Goal: Transaction & Acquisition: Purchase product/service

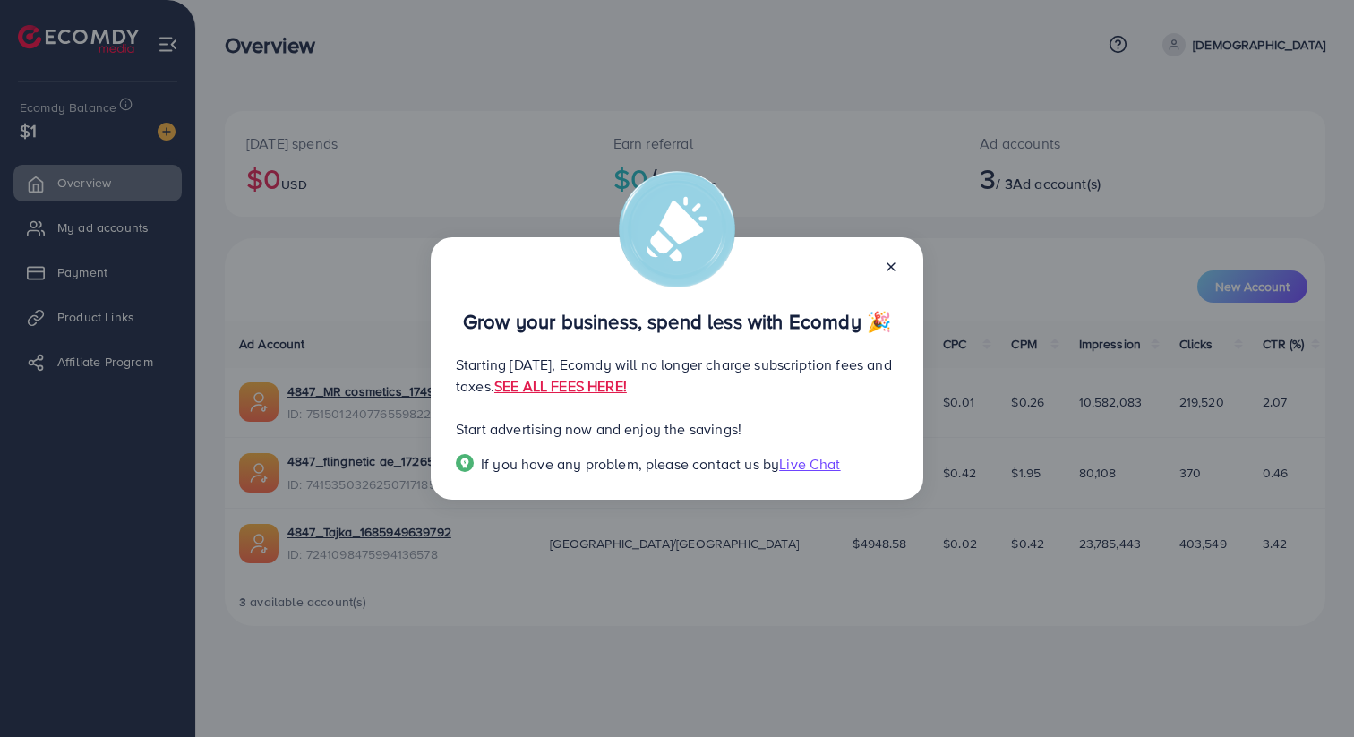
click at [886, 266] on icon at bounding box center [891, 267] width 14 height 14
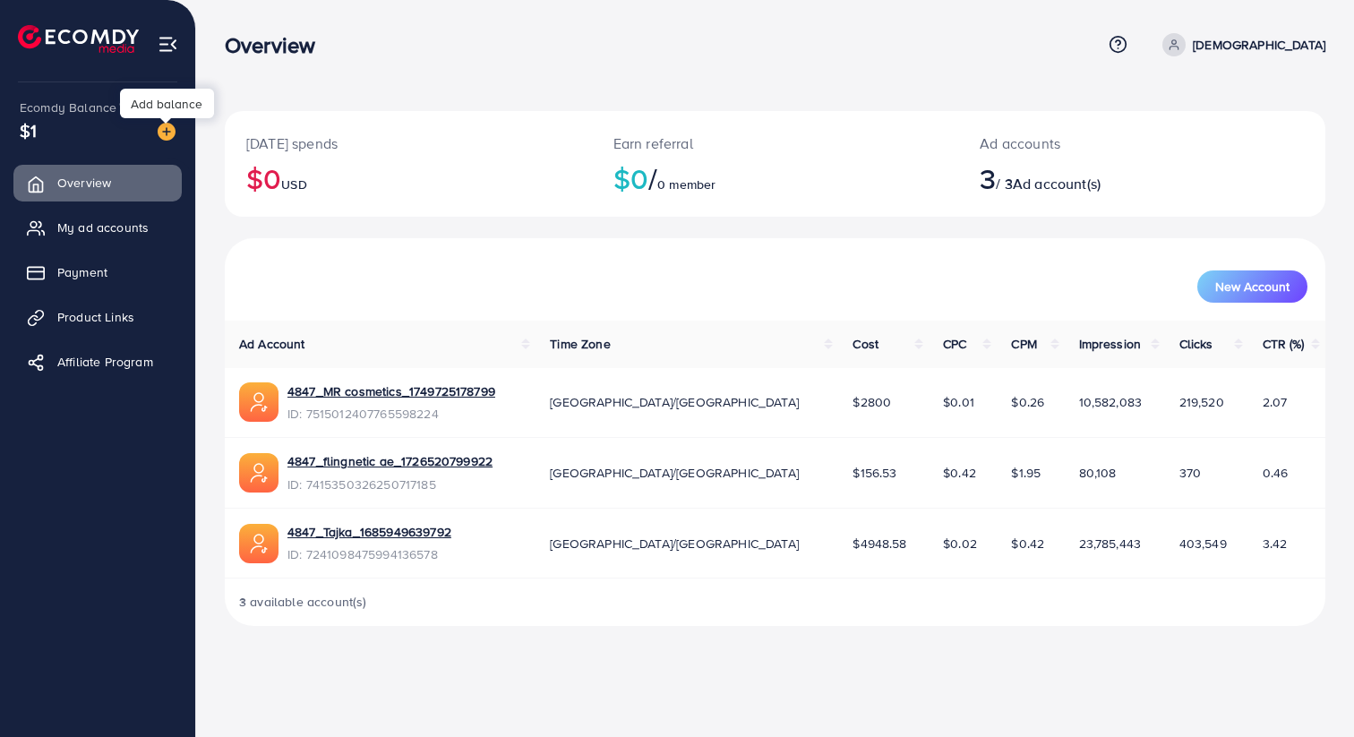
click at [167, 121] on div at bounding box center [166, 120] width 12 height 5
click at [167, 130] on img at bounding box center [167, 132] width 18 height 18
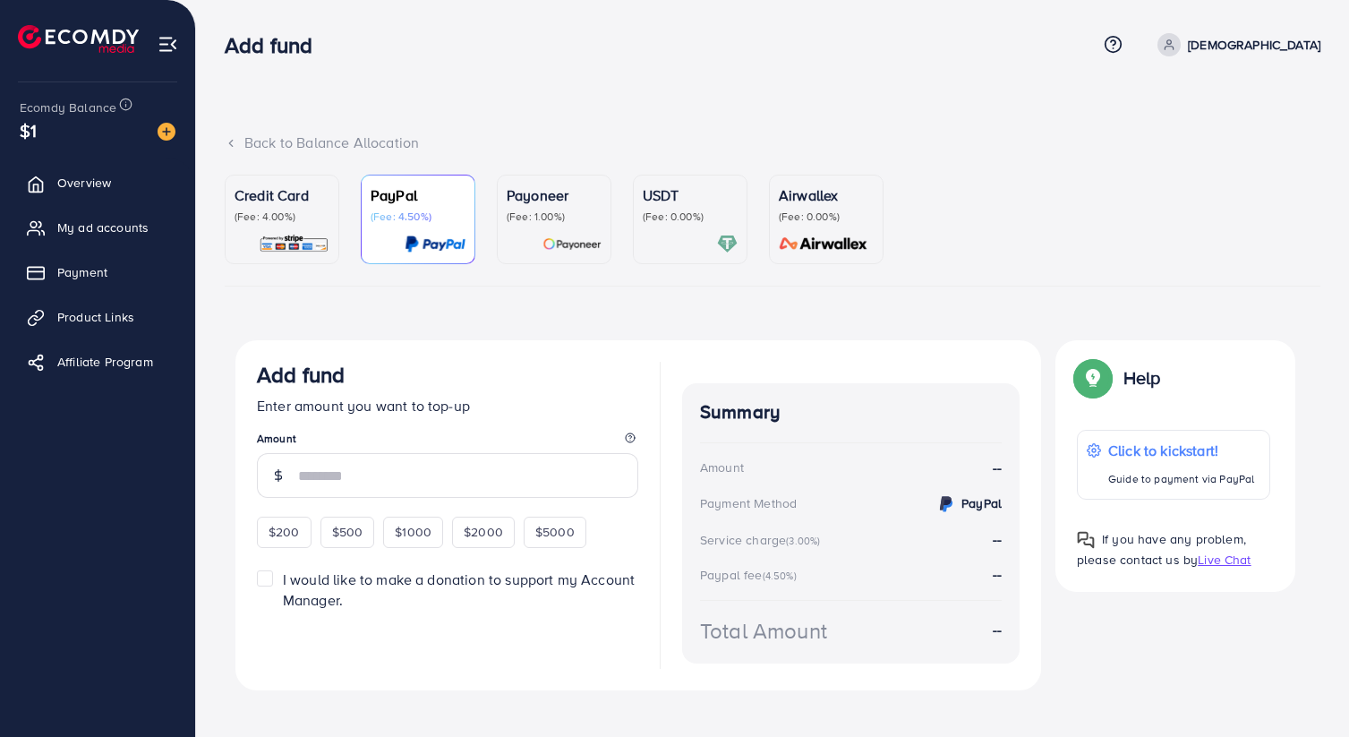
click at [285, 231] on div "Credit Card (Fee: 4.00%)" at bounding box center [282, 219] width 95 height 70
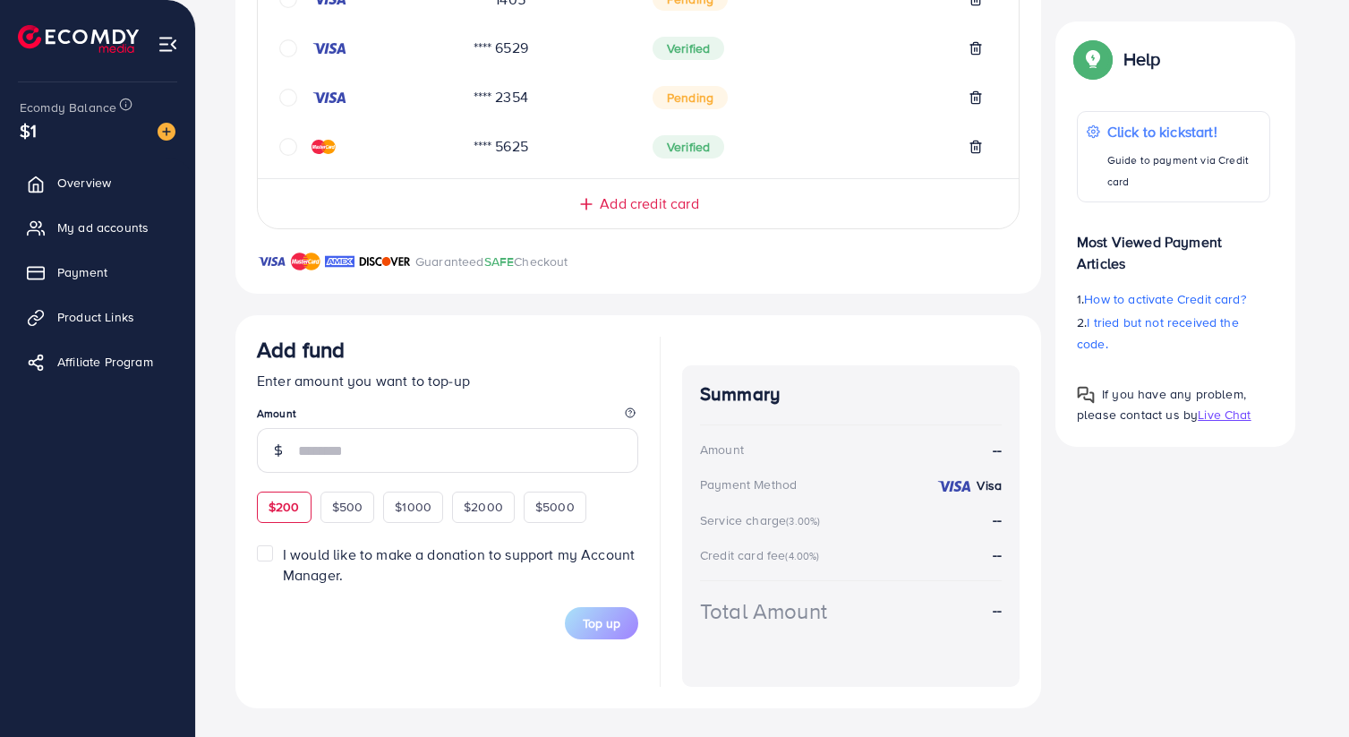
click at [288, 507] on div "$200 $500 $1000 $2000 $5000" at bounding box center [440, 504] width 367 height 35
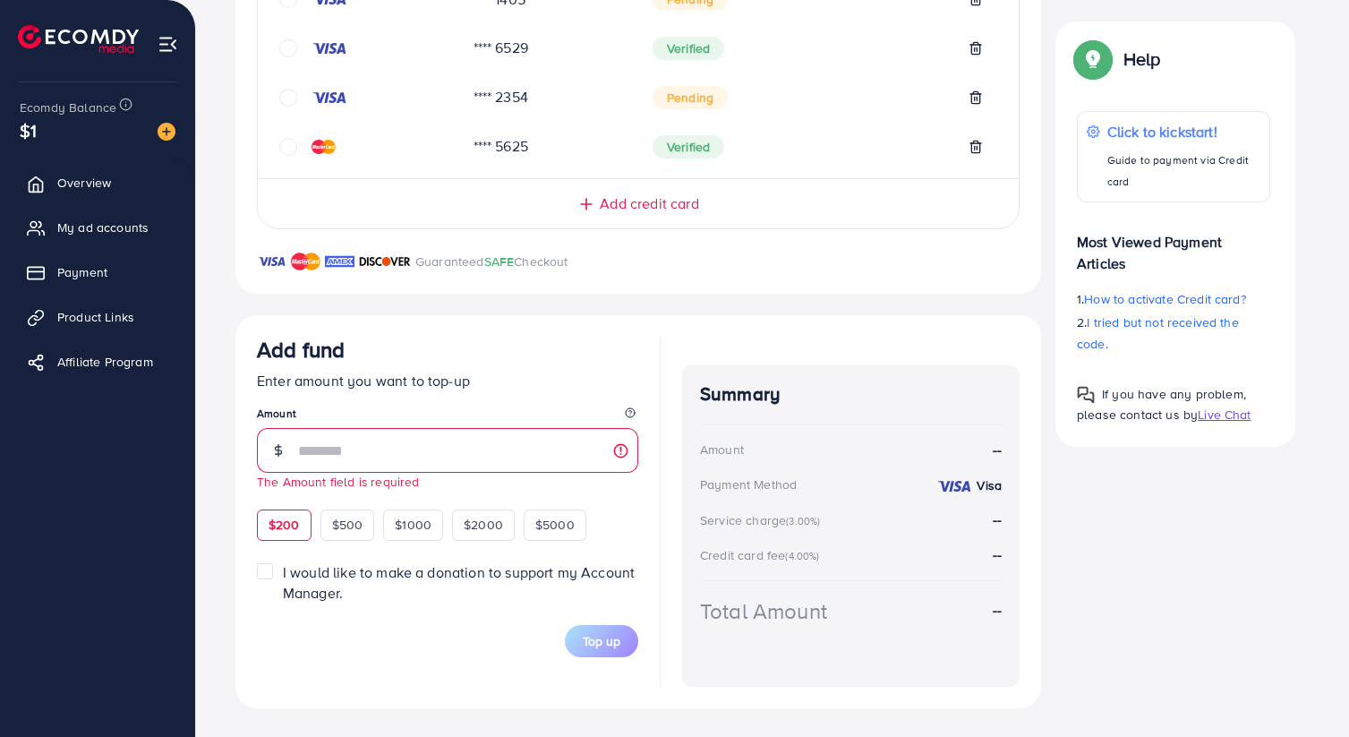
click at [292, 517] on span "$200" at bounding box center [284, 525] width 31 height 18
type input "***"
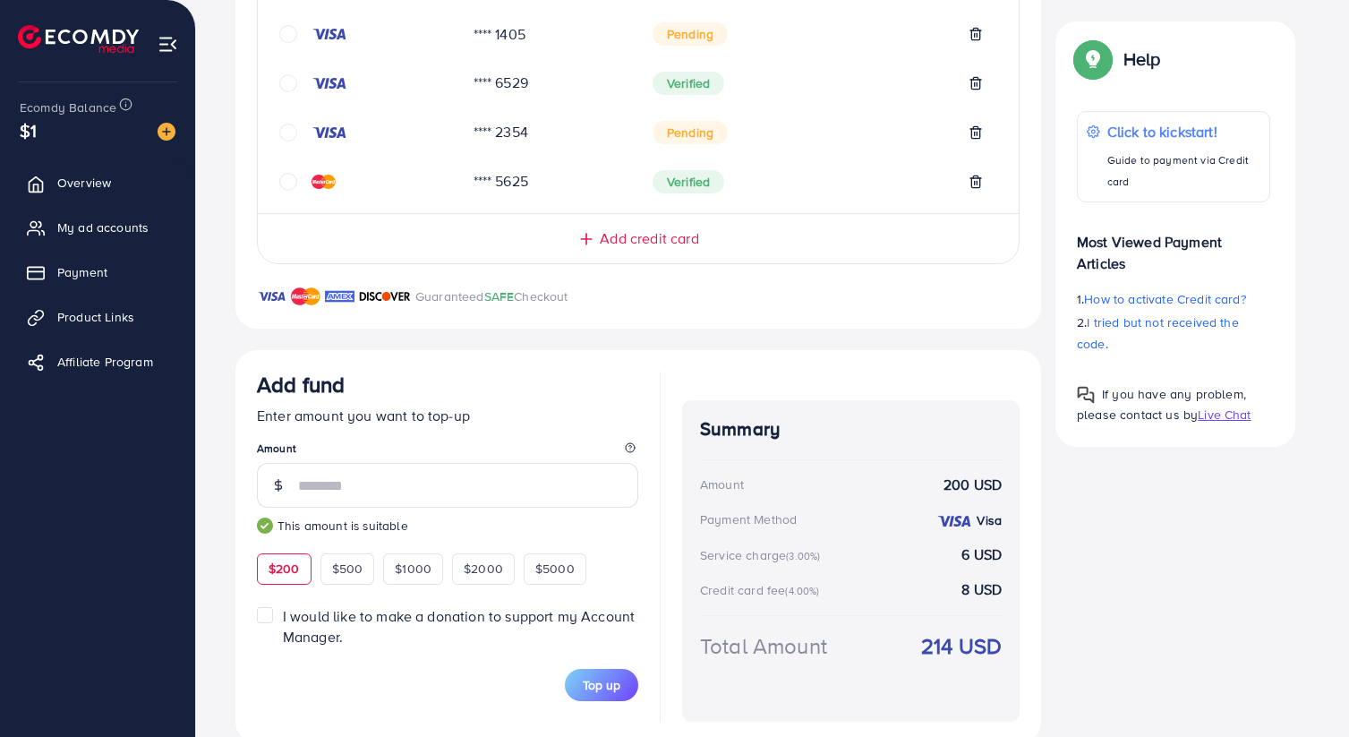
scroll to position [499, 0]
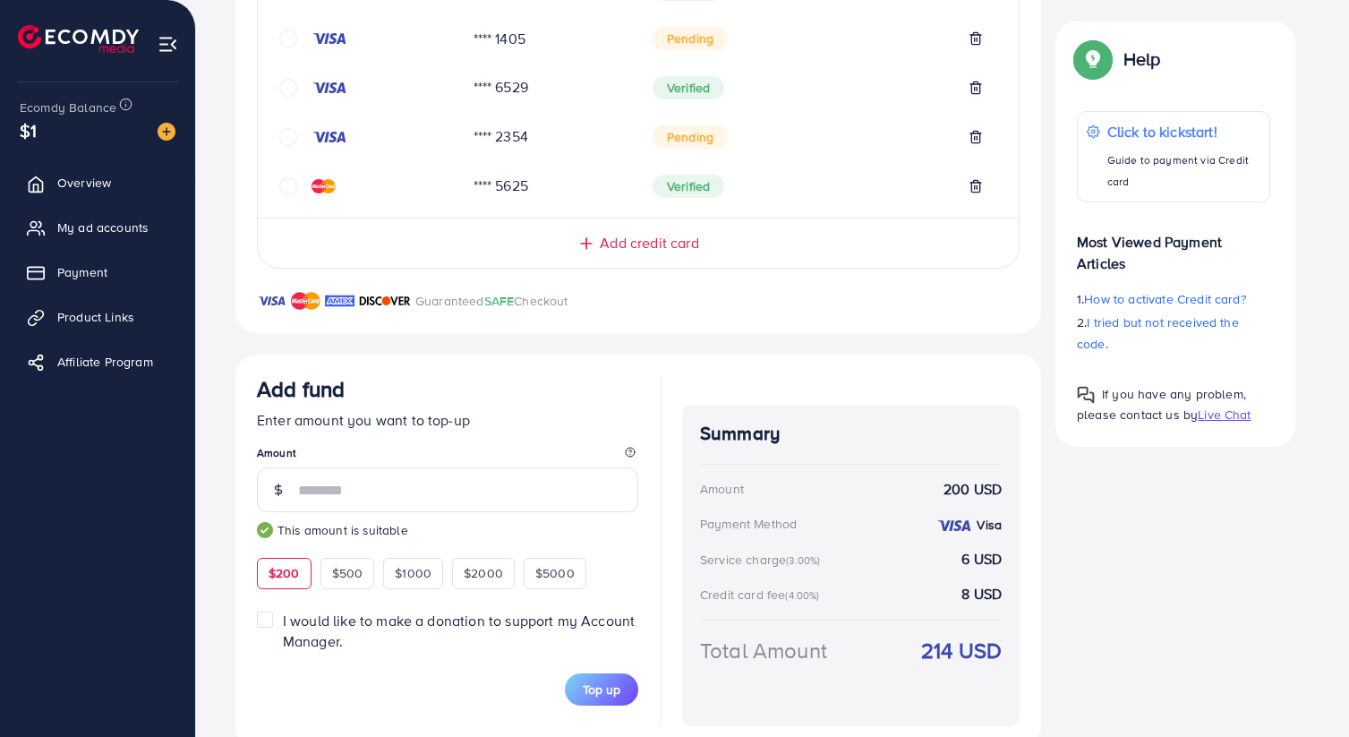
click at [612, 723] on div "Add fund Enter amount you want to top-up Amount *** This amount is suitable $20…" at bounding box center [447, 551] width 381 height 350
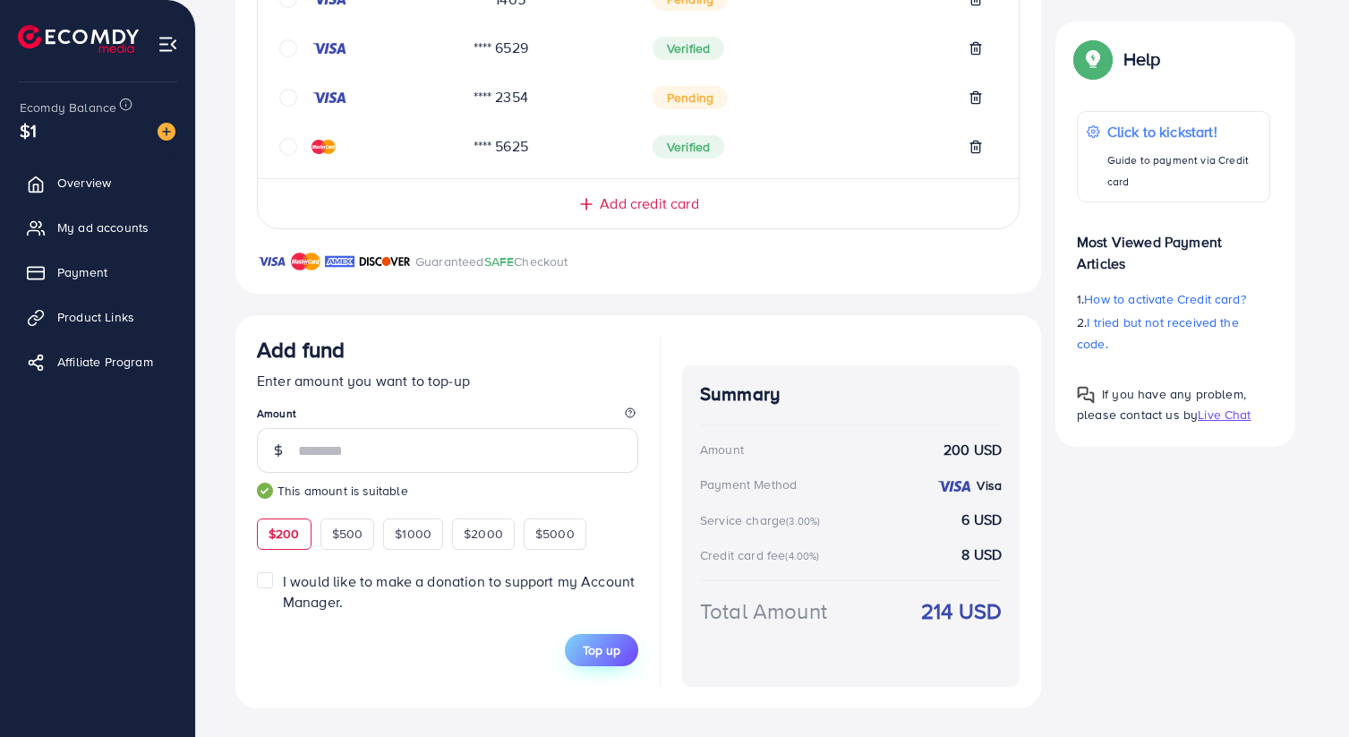
click at [620, 653] on span "Top up" at bounding box center [602, 650] width 38 height 18
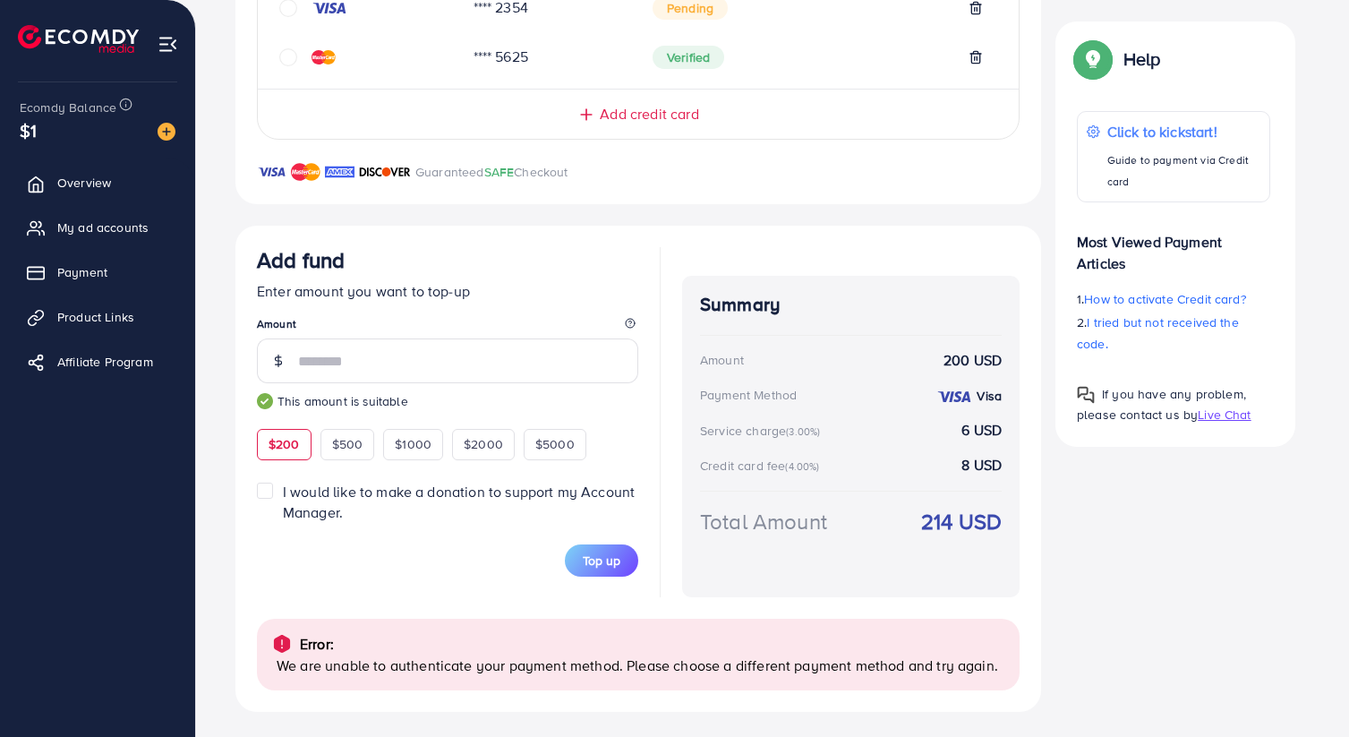
scroll to position [631, 0]
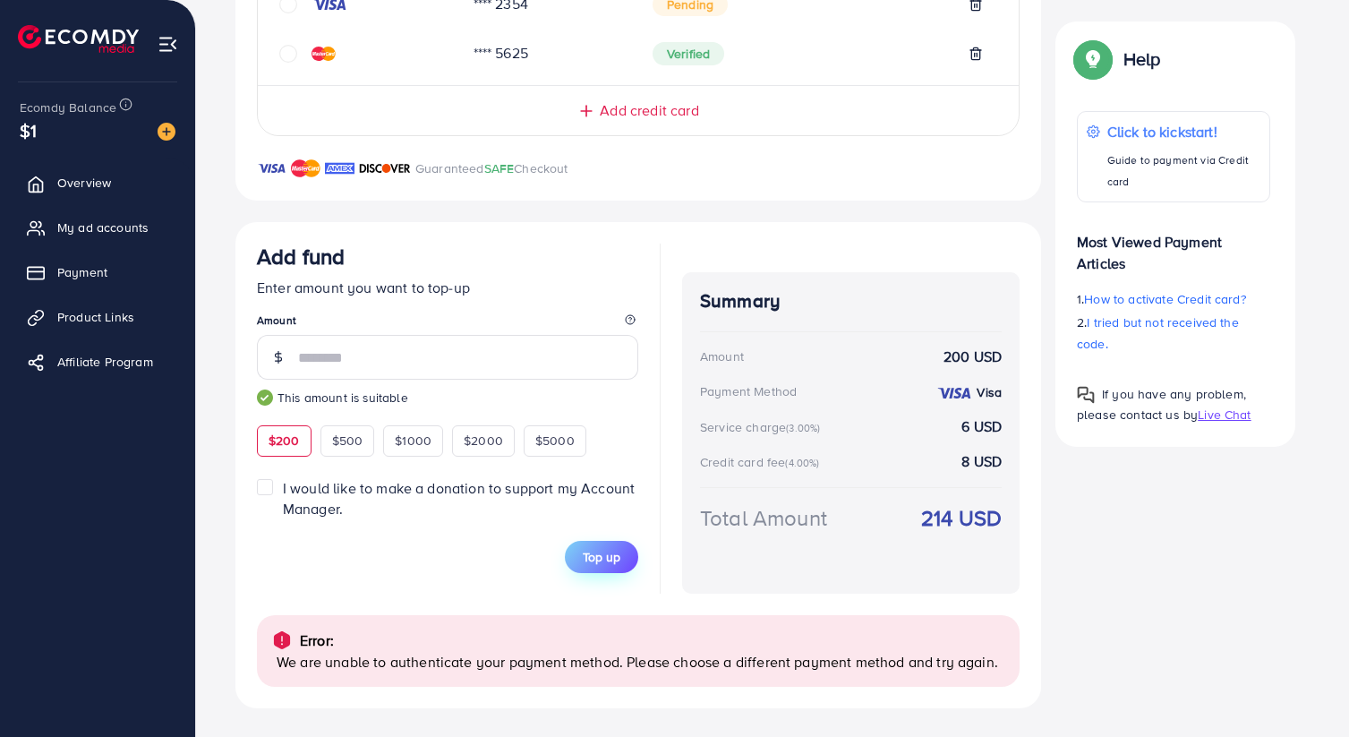
click at [583, 557] on span "Top up" at bounding box center [602, 557] width 38 height 18
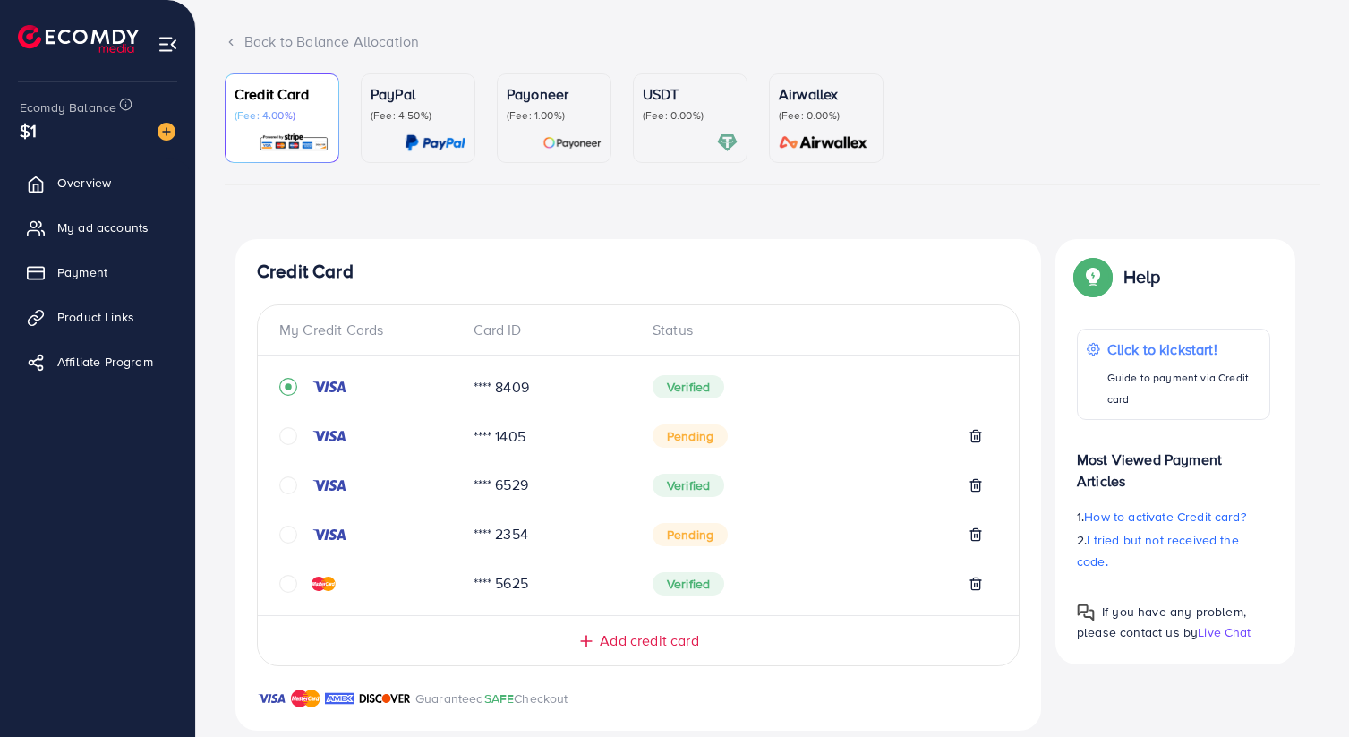
scroll to position [88, 0]
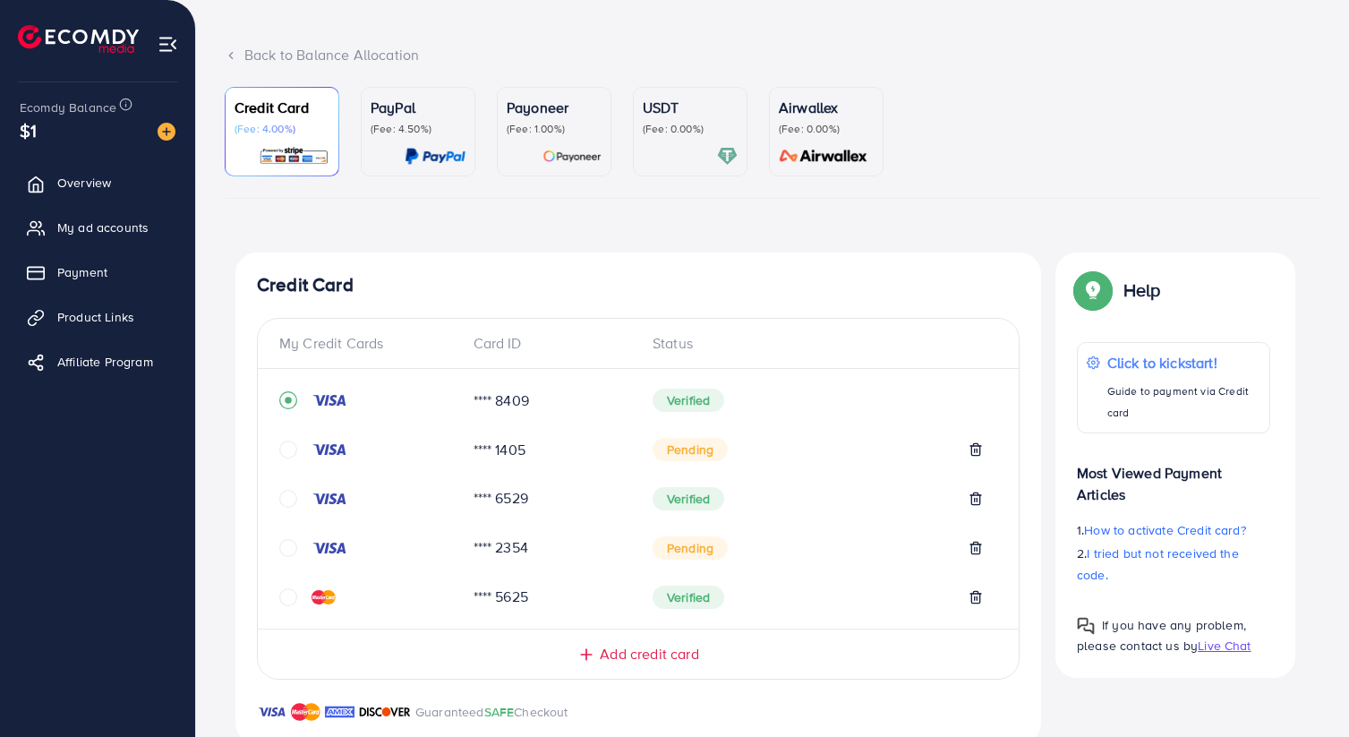
click at [821, 251] on div "Credit Card (Fee: 4.00%) PayPal (Fee: 4.50%) Payoneer (Fee: 1.00%) USDT (Fee: 0…" at bounding box center [773, 669] width 1096 height 1165
click at [285, 398] on icon "record circle" at bounding box center [288, 400] width 18 height 18
